Goal: Check status: Check status

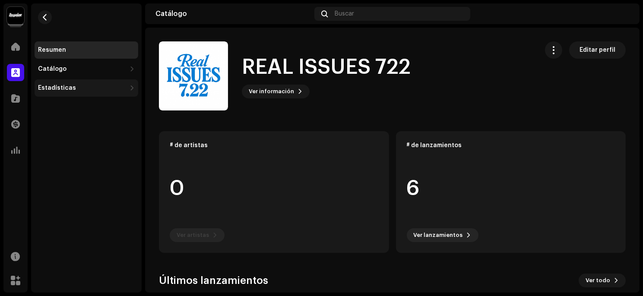
click at [83, 89] on div "Estadísticas" at bounding box center [82, 88] width 88 height 7
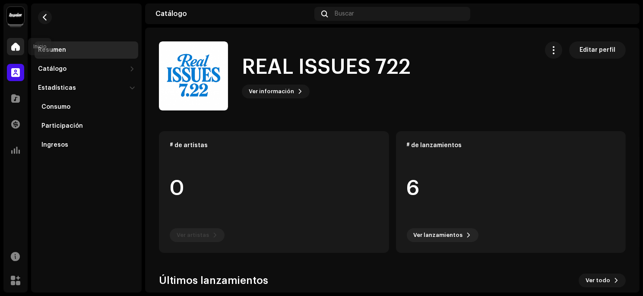
click at [10, 50] on div at bounding box center [15, 46] width 17 height 17
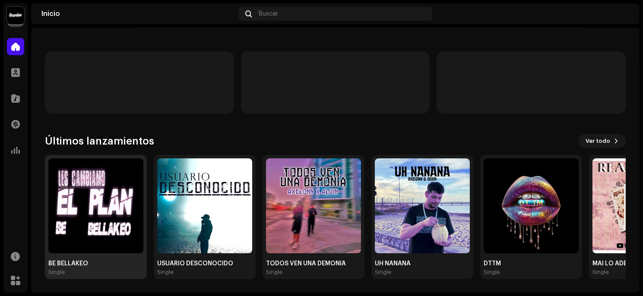
click at [82, 187] on img at bounding box center [95, 206] width 95 height 95
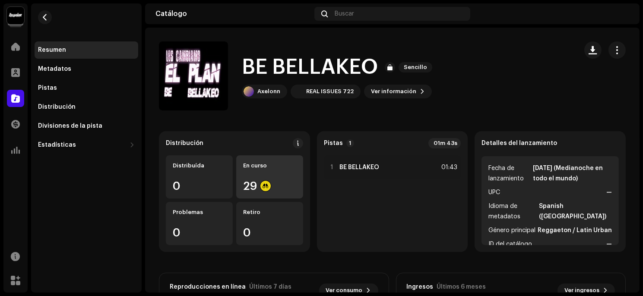
click at [260, 182] on re-a-icon-status-badge at bounding box center [265, 186] width 10 height 10
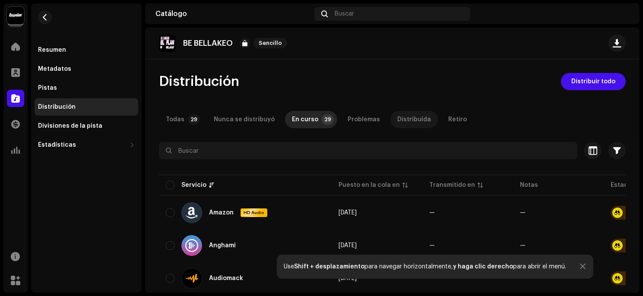
click at [403, 119] on div "Distribuída" at bounding box center [414, 119] width 34 height 17
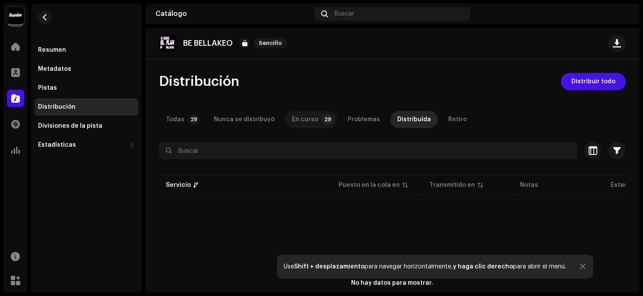
click at [305, 117] on div "En curso" at bounding box center [305, 119] width 26 height 17
